Goal: Use online tool/utility: Use online tool/utility

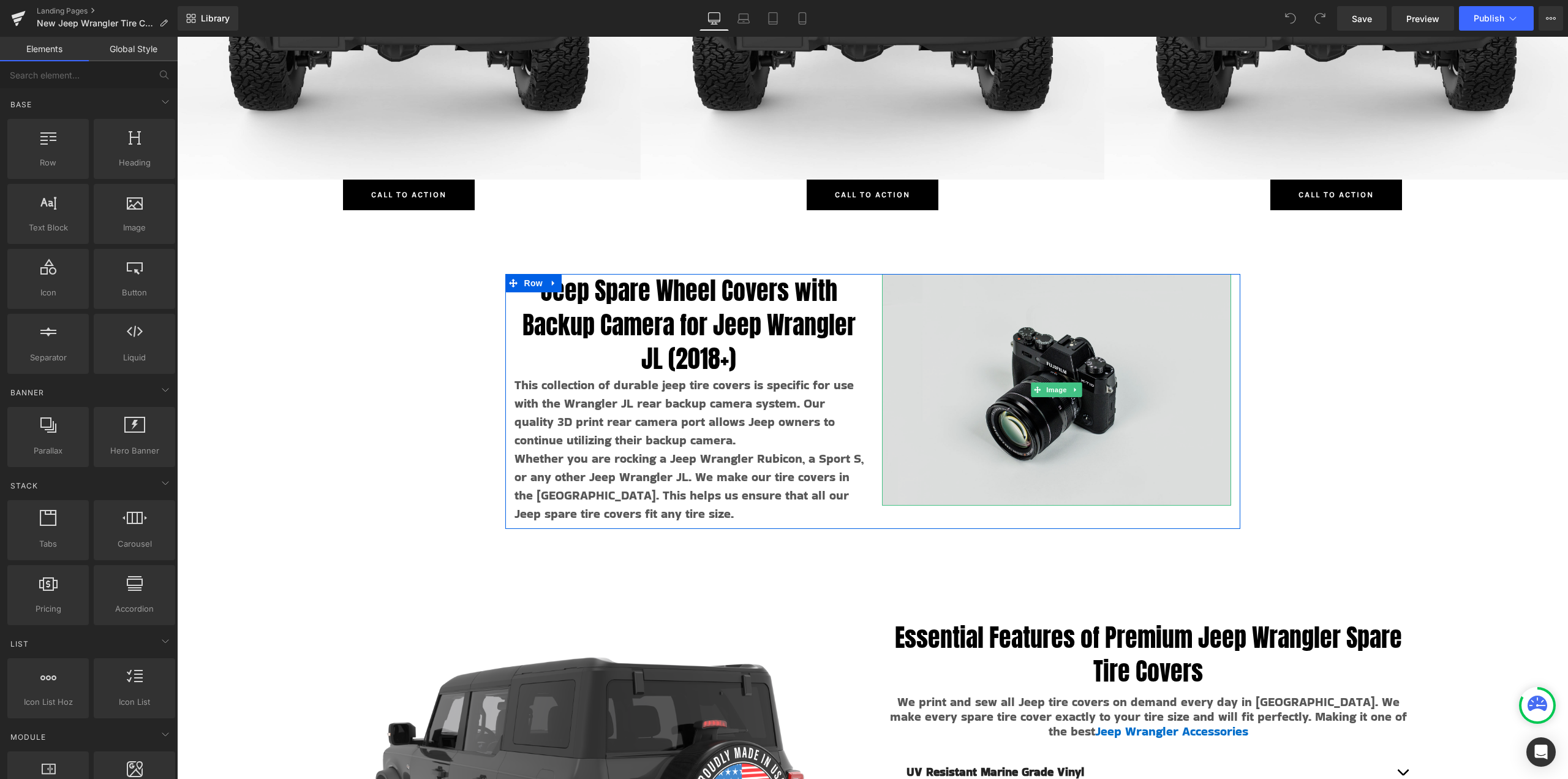
scroll to position [5945, 0]
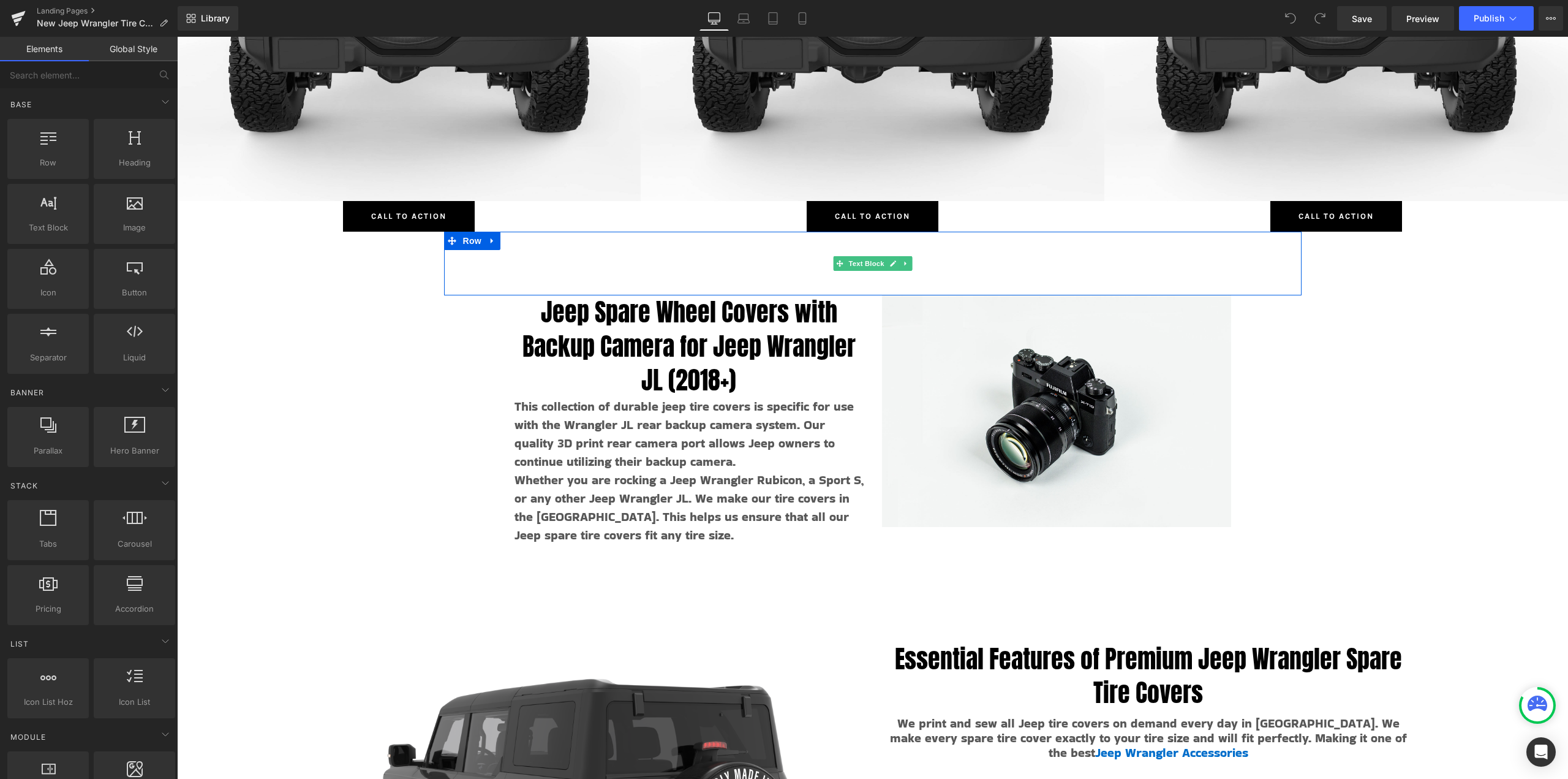
click at [966, 278] on p at bounding box center [873, 274] width 858 height 15
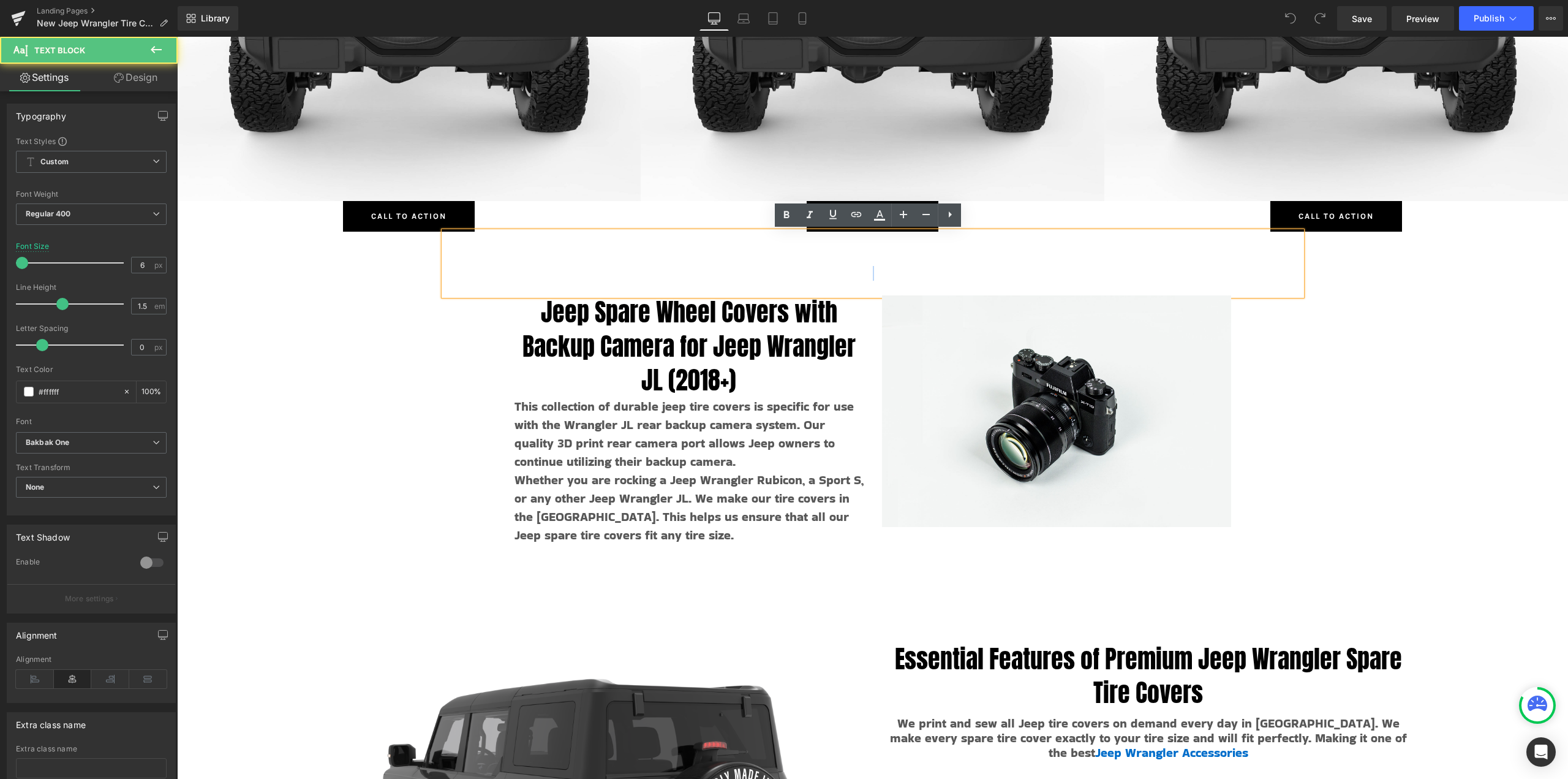
click at [966, 278] on p at bounding box center [873, 274] width 858 height 15
click at [706, 273] on p at bounding box center [873, 274] width 858 height 15
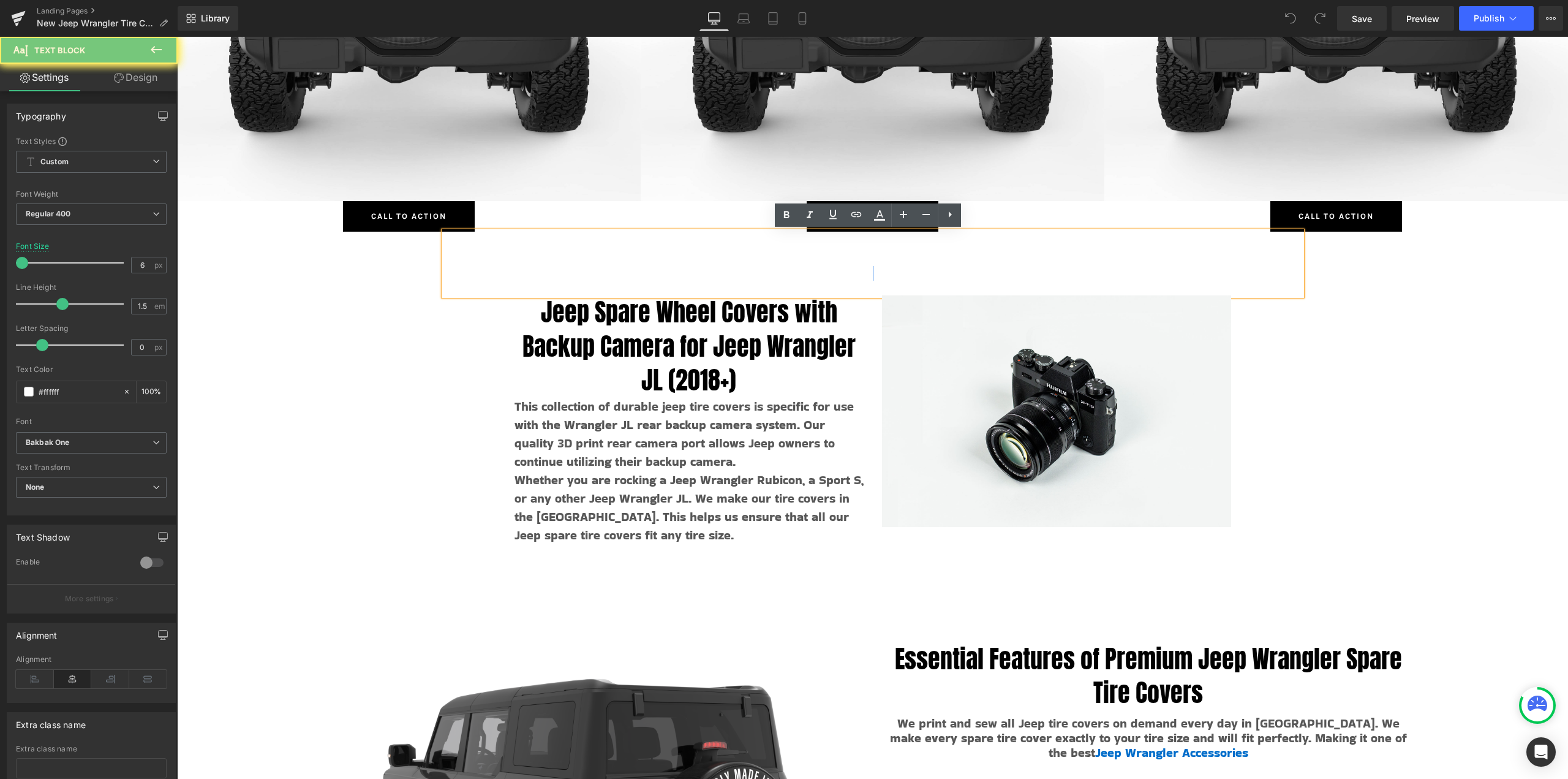
click at [706, 273] on p at bounding box center [873, 274] width 858 height 15
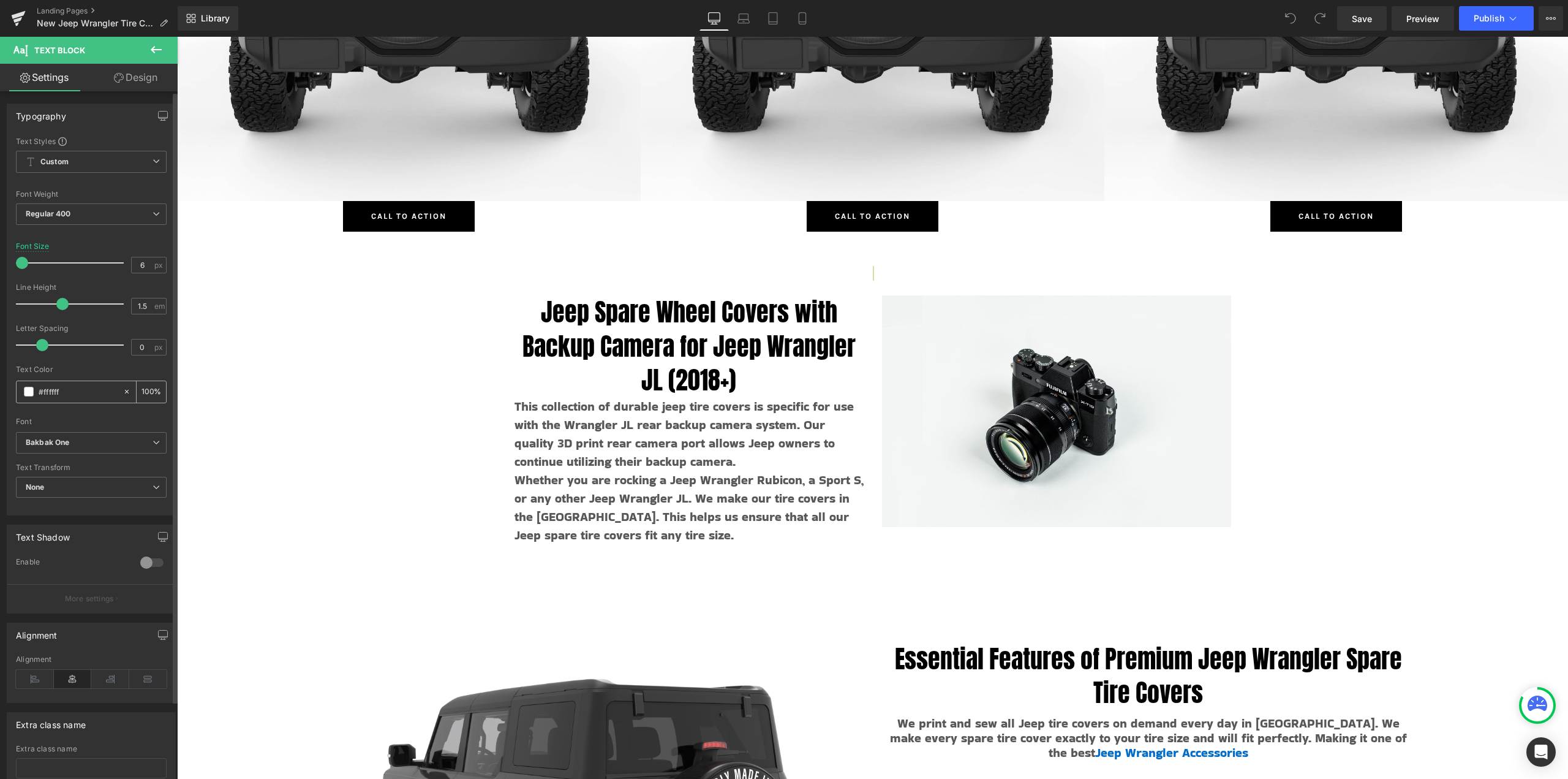
click at [30, 393] on span at bounding box center [28, 391] width 10 height 10
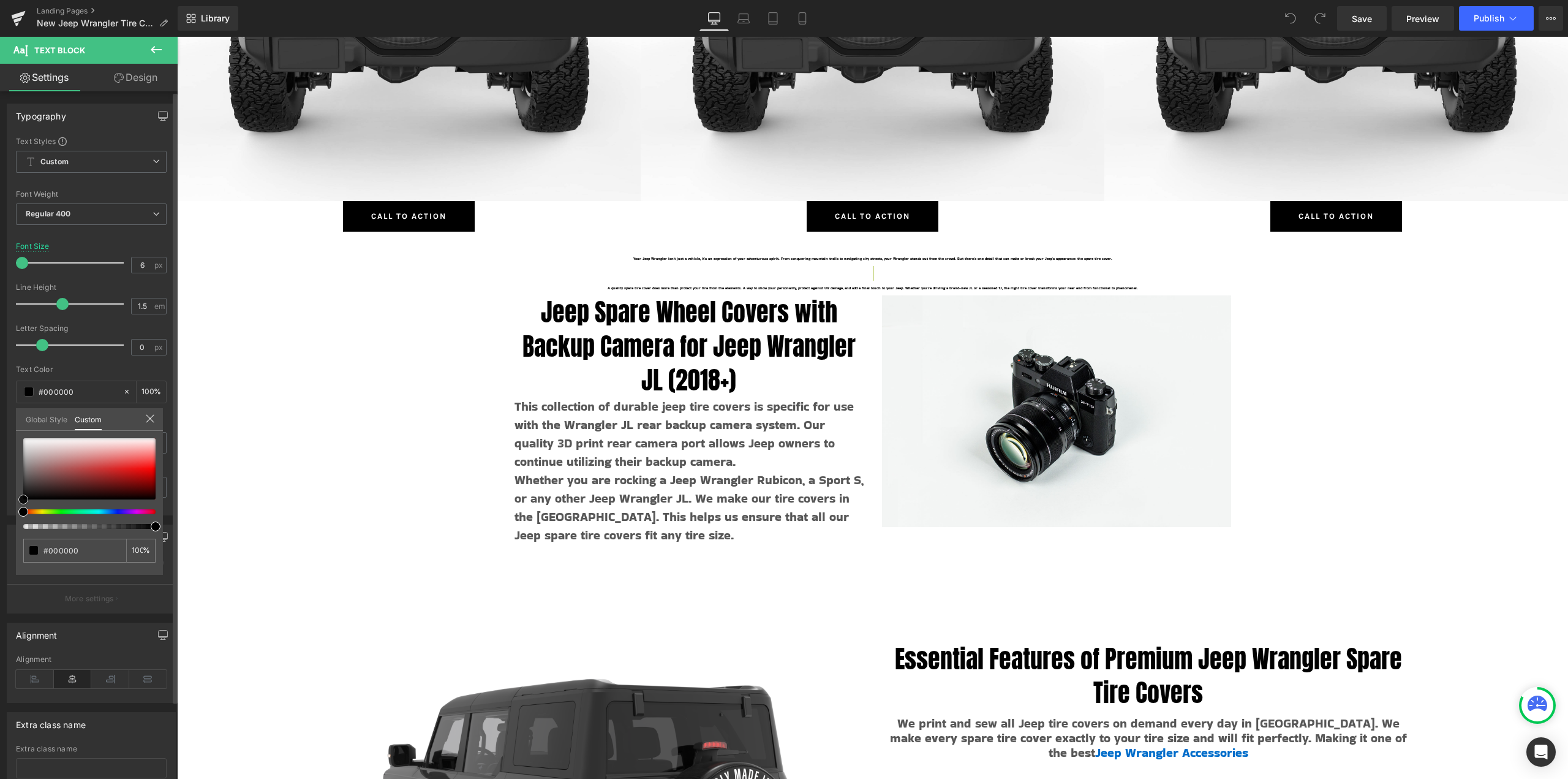
drag, startPoint x: 42, startPoint y: 485, endPoint x: 10, endPoint y: 508, distance: 39.4
click at [10, 508] on div "Typography Text Styles Custom Custom Setup Global Style Custom Setup Global Sty…" at bounding box center [91, 305] width 183 height 421
drag, startPoint x: 19, startPoint y: 438, endPoint x: 5, endPoint y: 428, distance: 17.2
click at [5, 428] on div "Typography Text Styles Custom Custom Setup Global Style Custom Setup Global Sty…" at bounding box center [91, 305] width 183 height 421
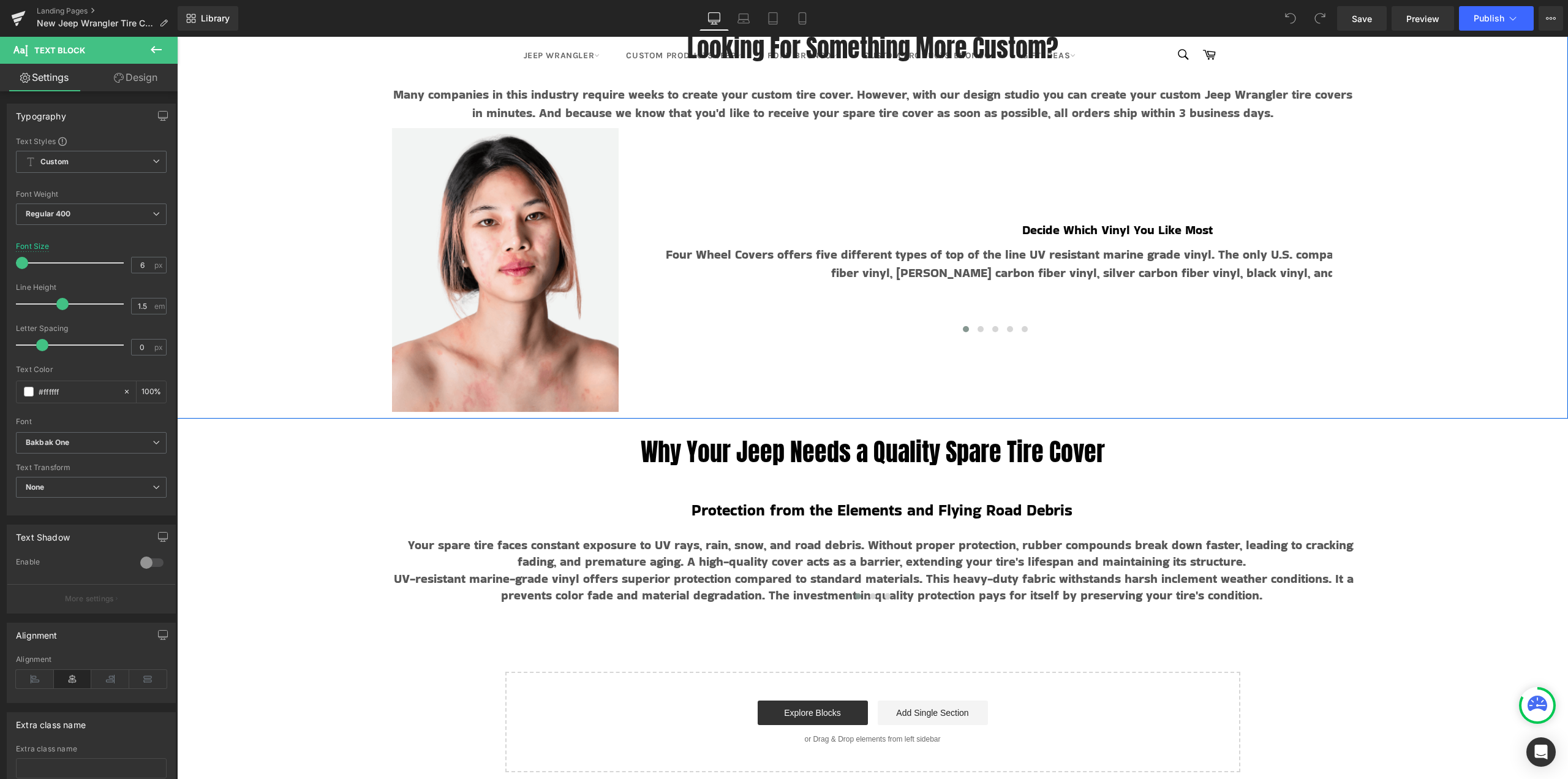
scroll to position [7232, 0]
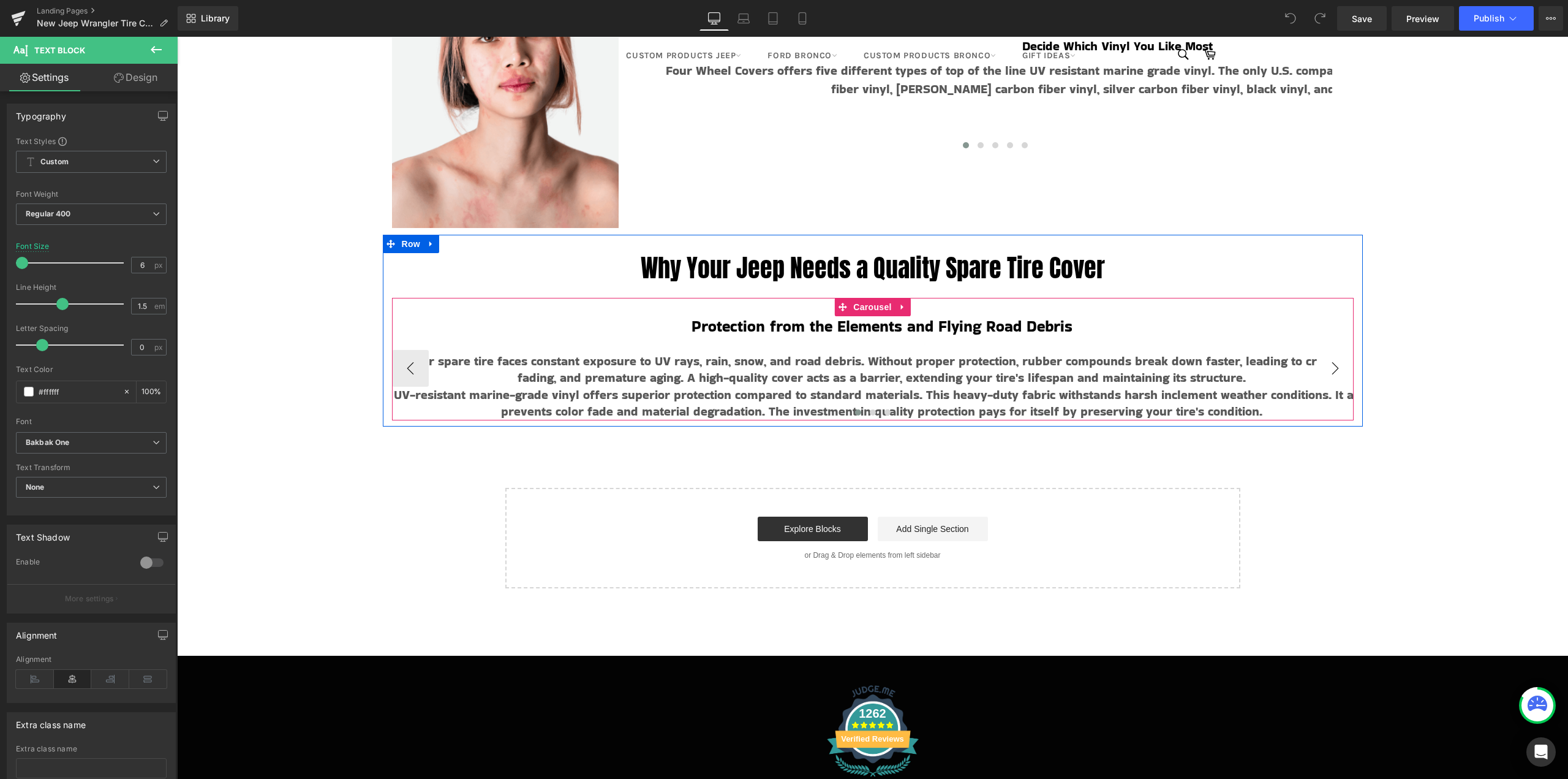
click at [1326, 370] on button "›" at bounding box center [1335, 368] width 36 height 36
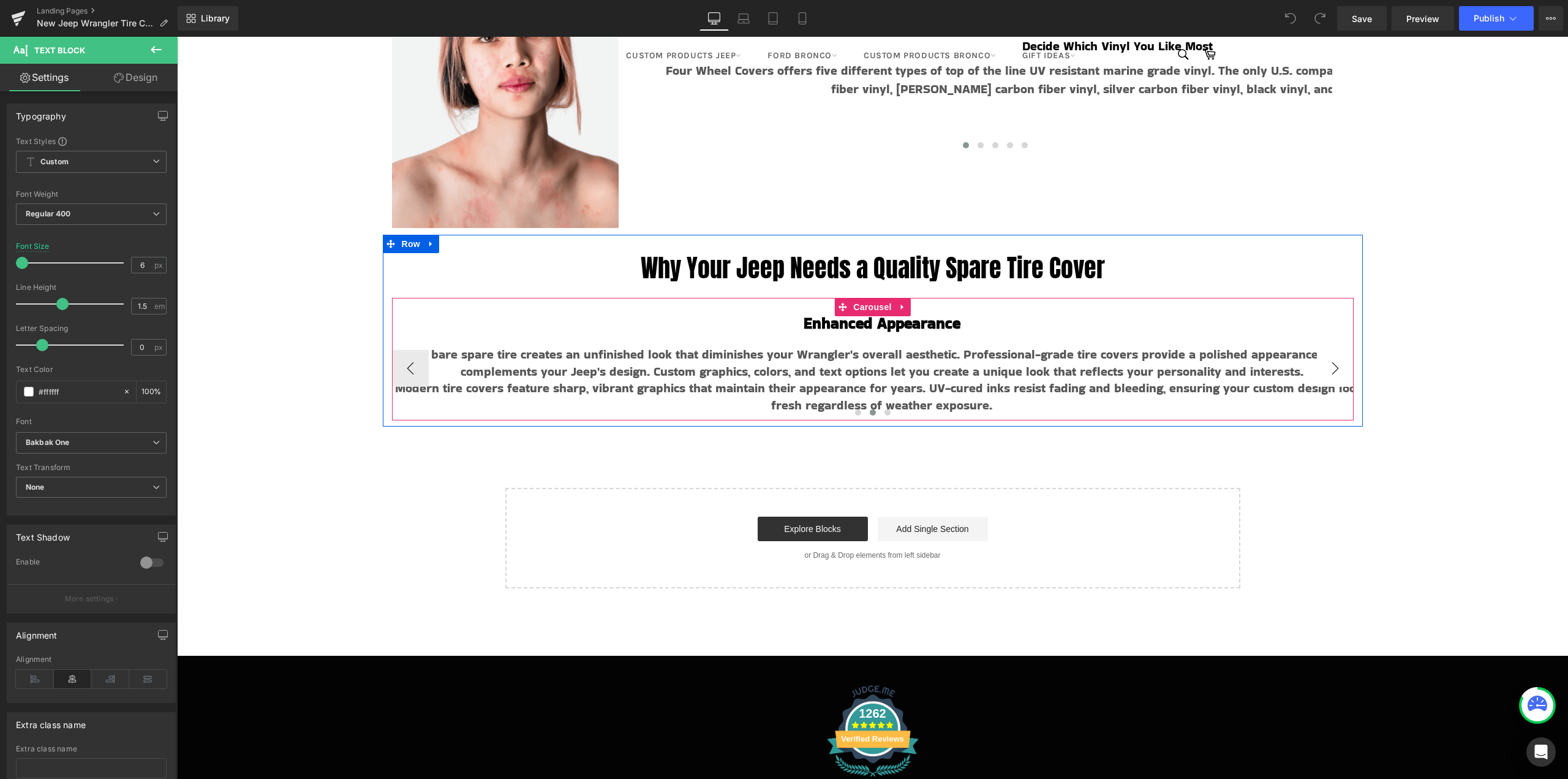
click at [1326, 370] on button "›" at bounding box center [1335, 368] width 36 height 36
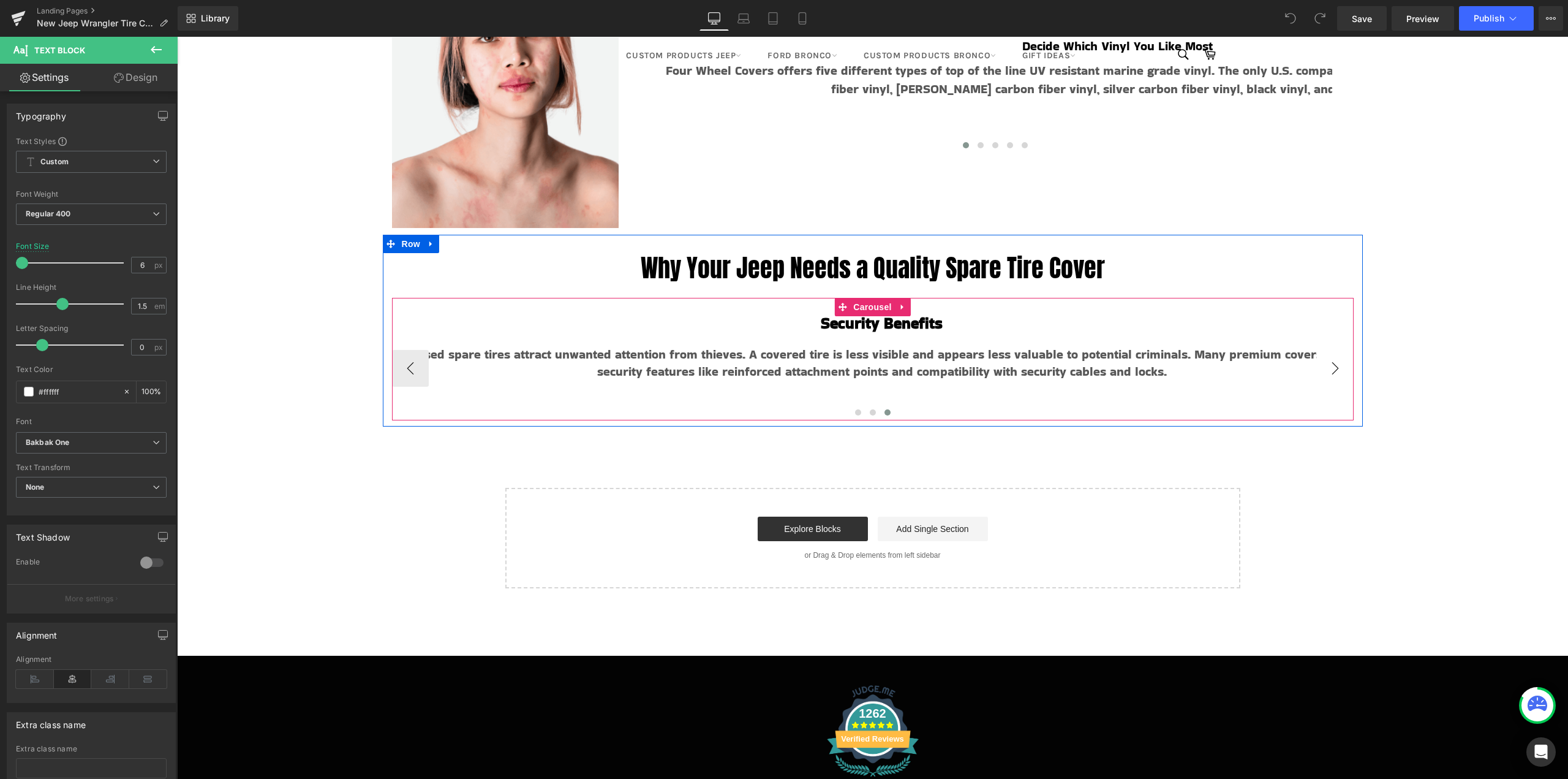
click at [1326, 370] on button "›" at bounding box center [1335, 368] width 36 height 36
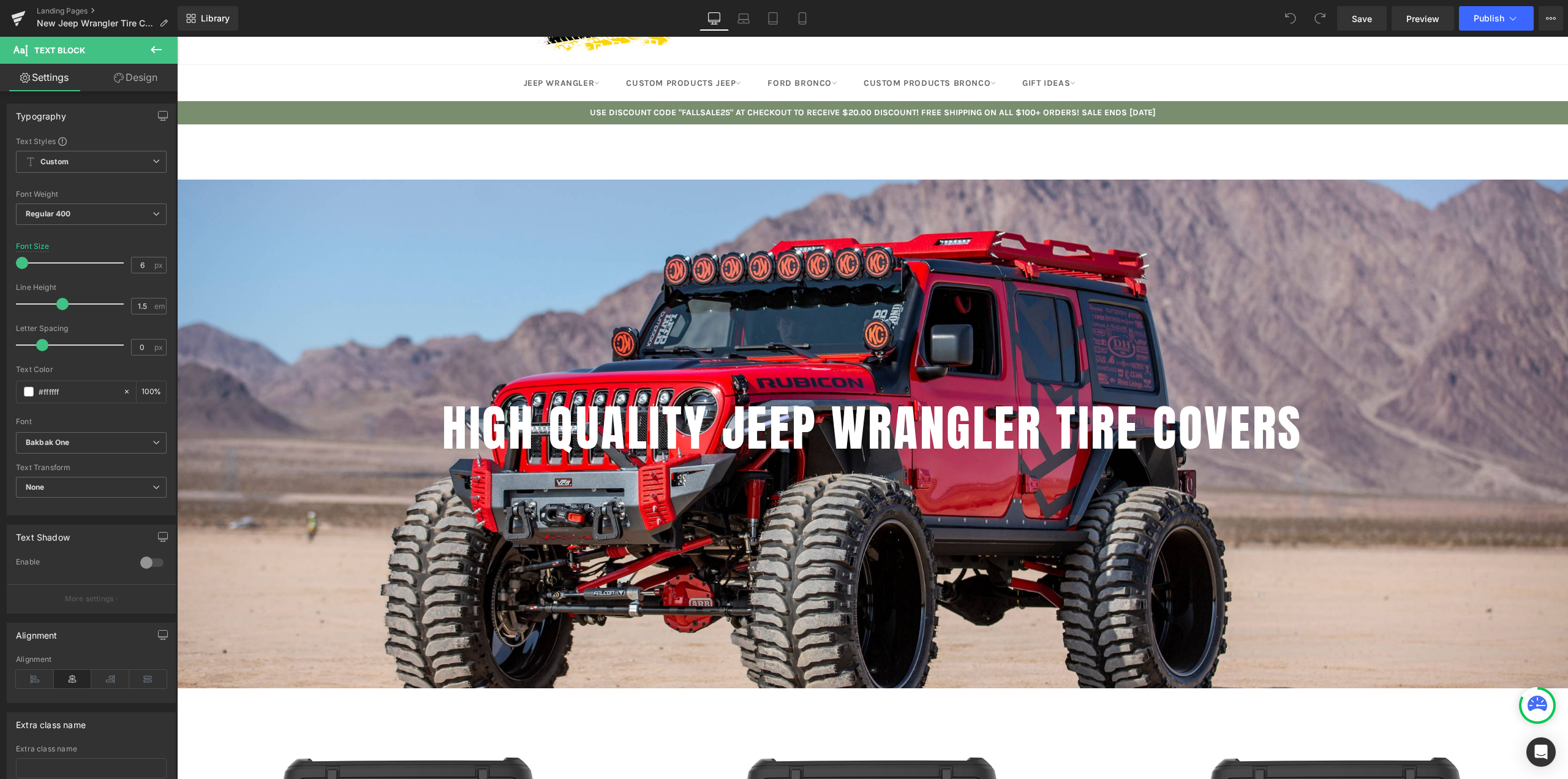
scroll to position [0, 0]
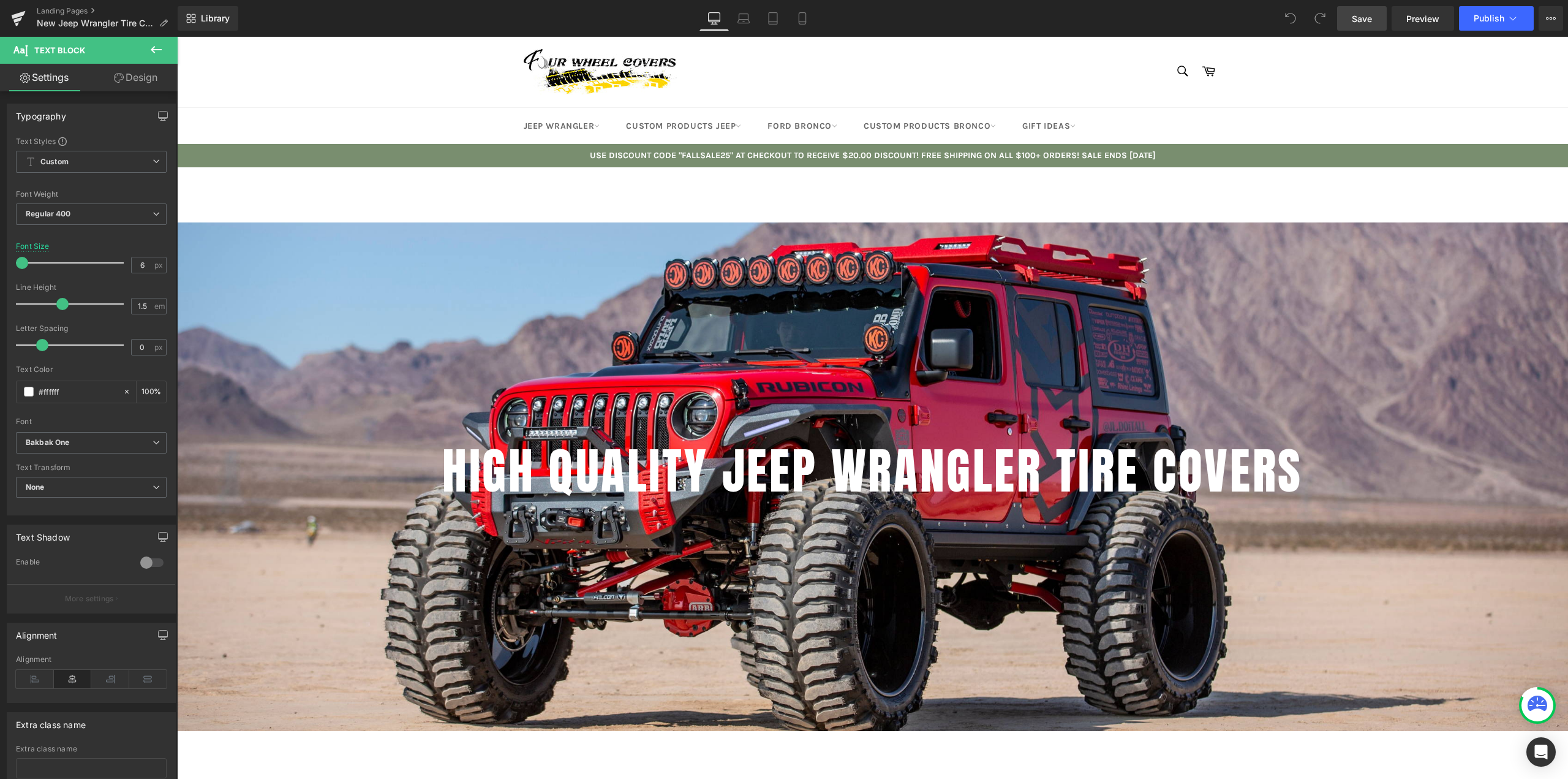
click at [1355, 20] on span "Save" at bounding box center [1362, 18] width 20 height 13
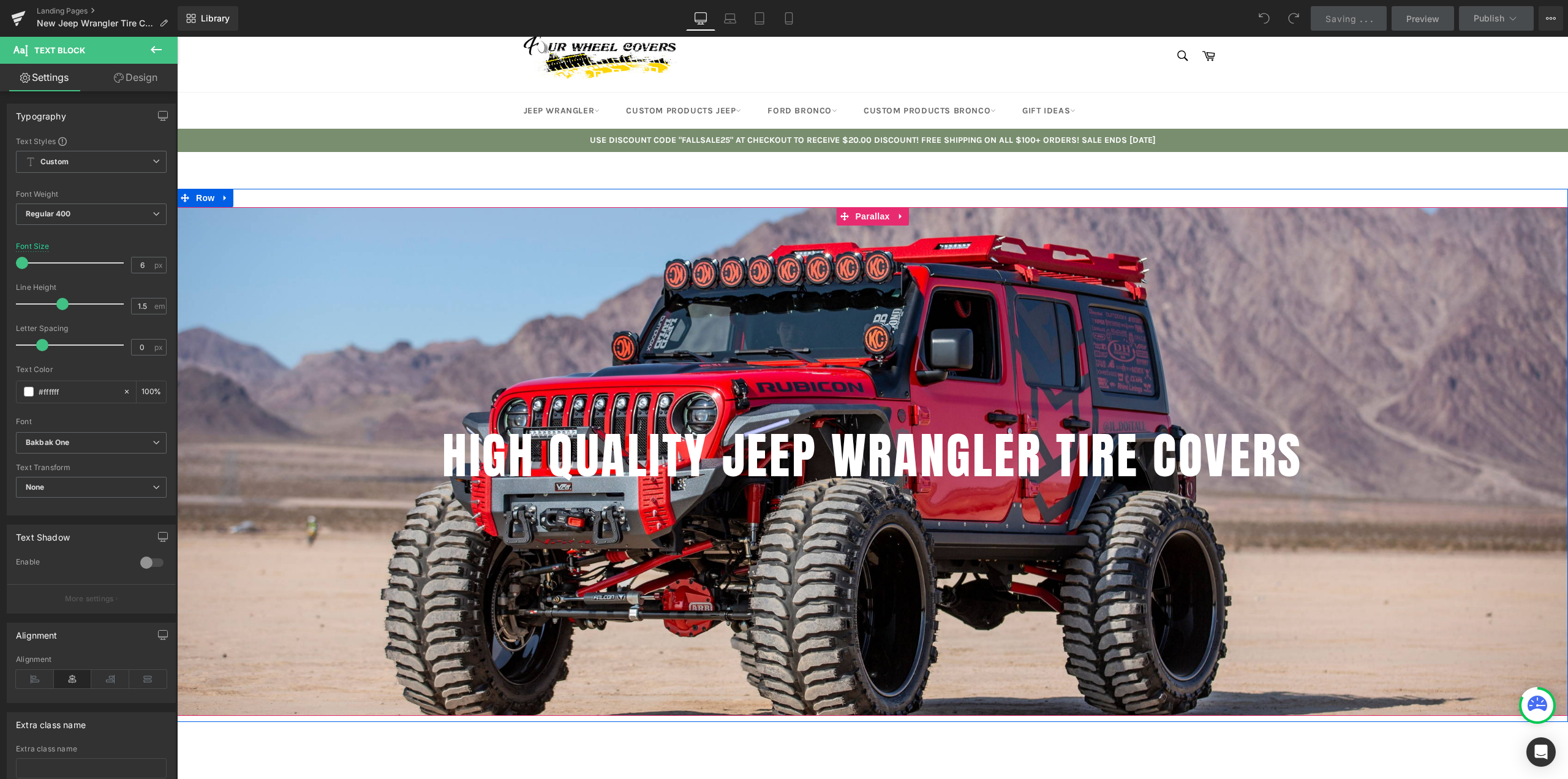
scroll to position [184, 0]
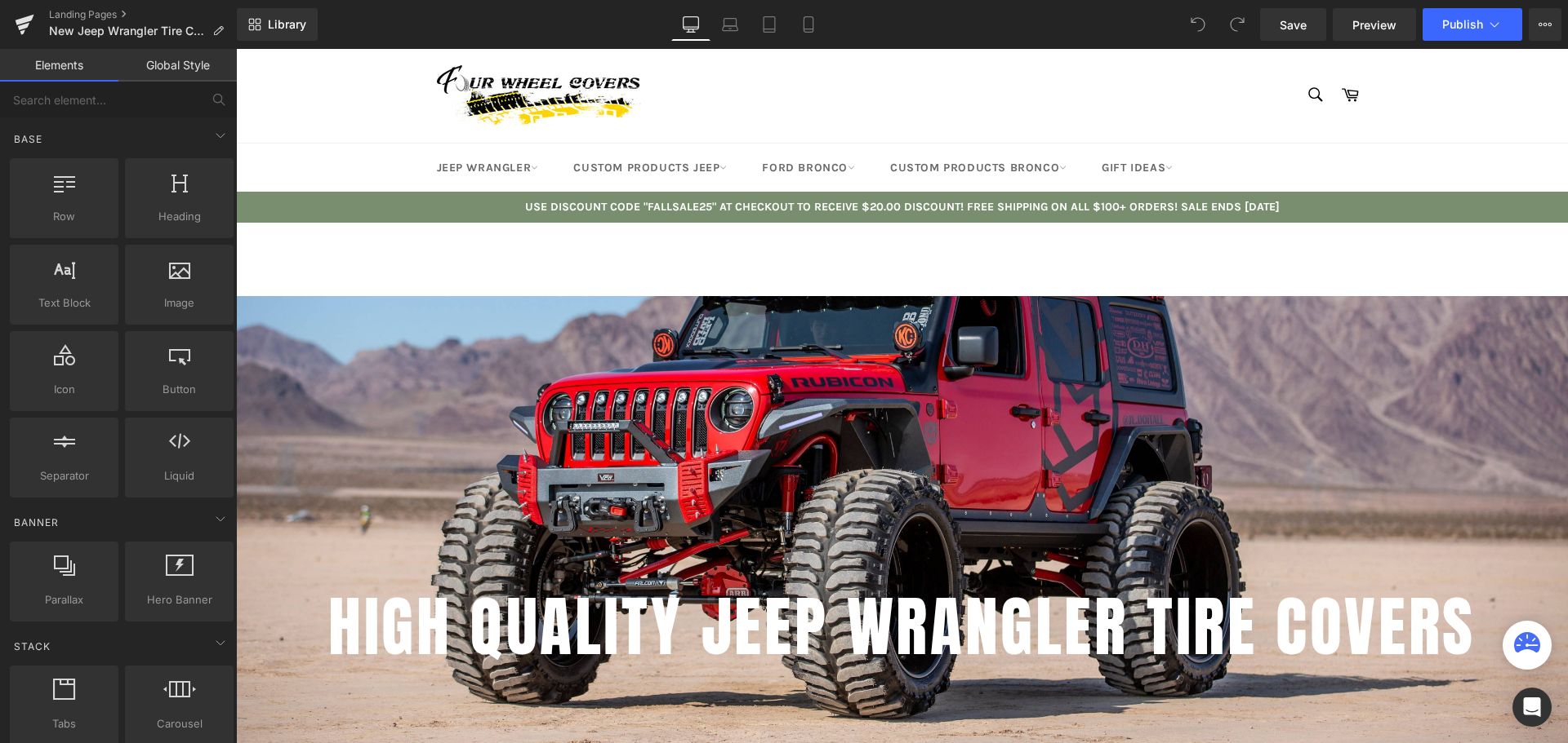
scroll to position [8953, 1320]
